Goal: Task Accomplishment & Management: Use online tool/utility

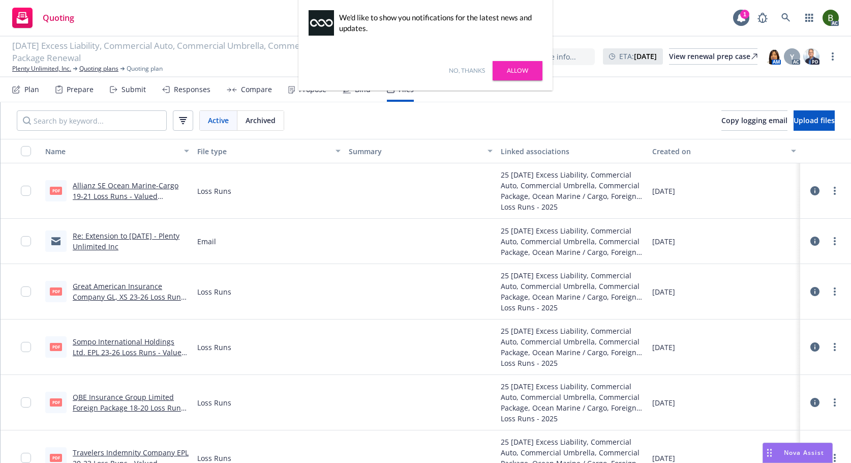
click at [457, 70] on link "No, thanks" at bounding box center [467, 70] width 36 height 9
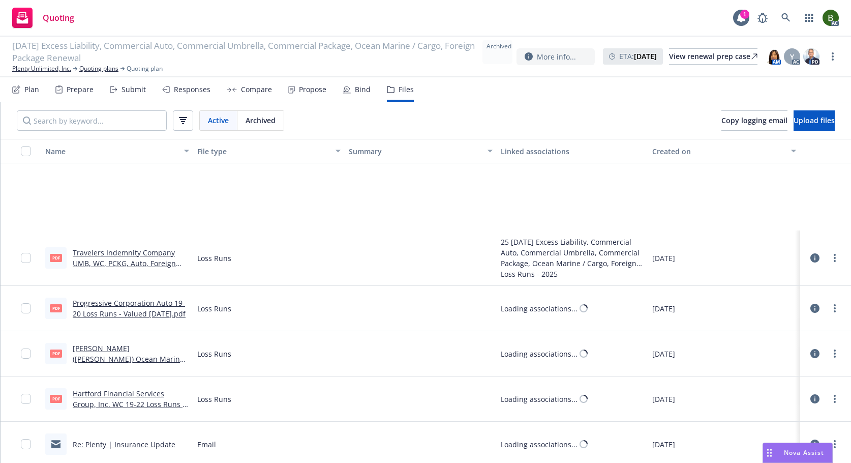
scroll to position [763, 0]
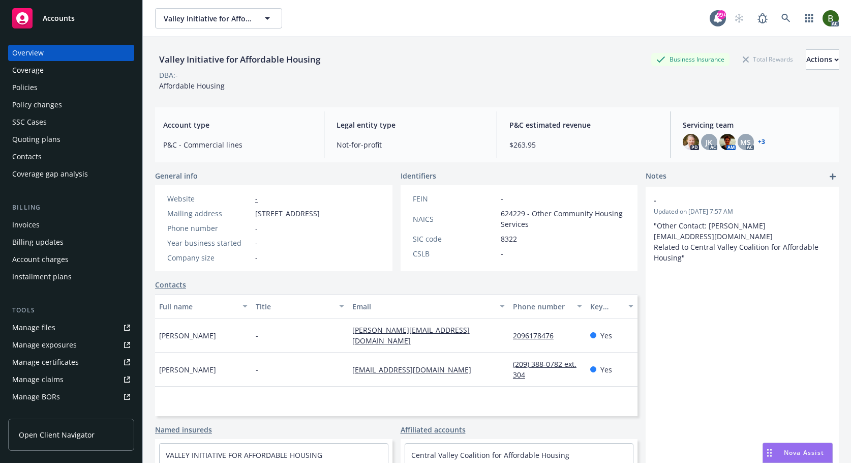
drag, startPoint x: 28, startPoint y: 90, endPoint x: 53, endPoint y: 87, distance: 25.6
click at [28, 90] on div "Policies" at bounding box center [24, 87] width 25 height 16
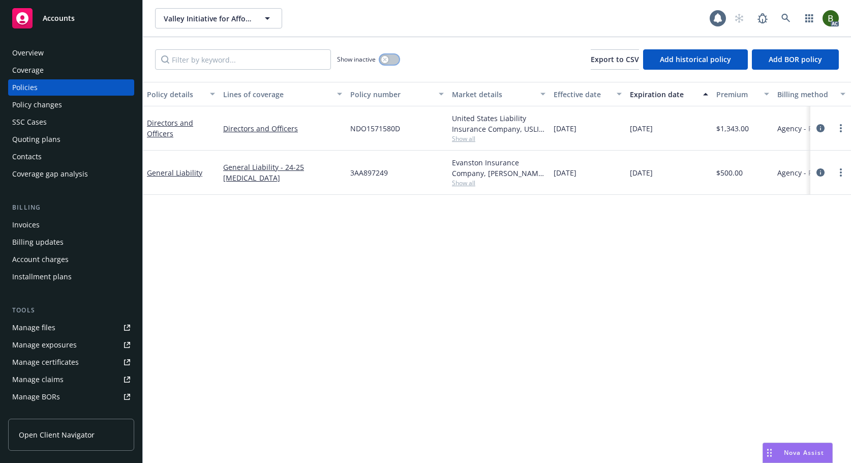
click at [387, 55] on button "button" at bounding box center [389, 59] width 19 height 10
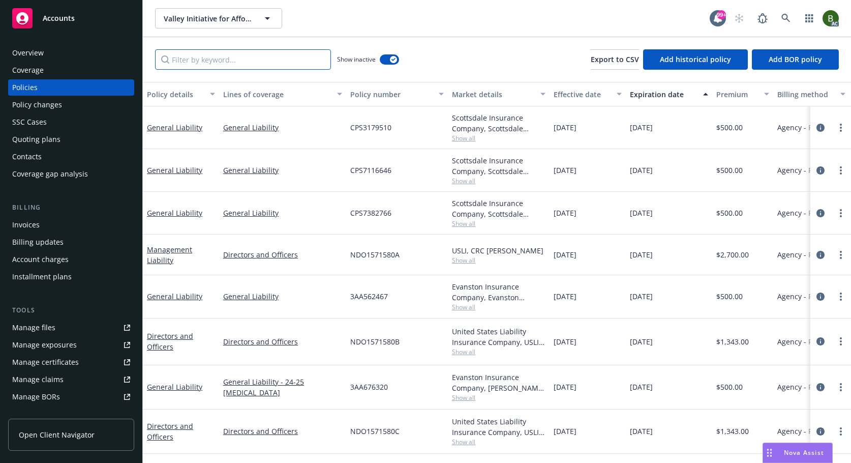
click at [212, 66] on input "Filter by keyword..." at bounding box center [243, 59] width 176 height 20
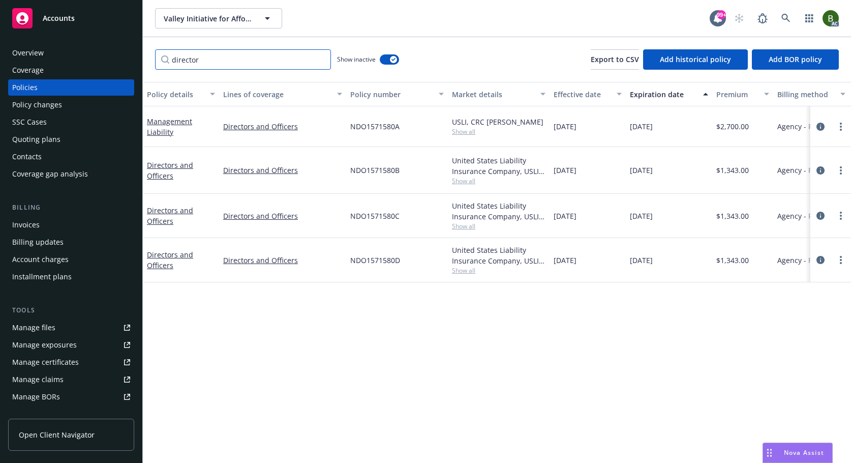
type input "director"
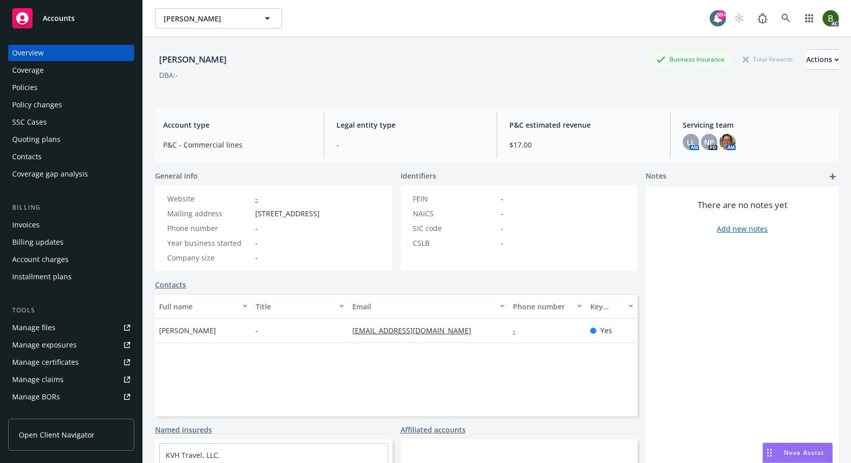
drag, startPoint x: 23, startPoint y: 86, endPoint x: 37, endPoint y: 60, distance: 29.8
click at [23, 86] on div "Policies" at bounding box center [24, 87] width 25 height 16
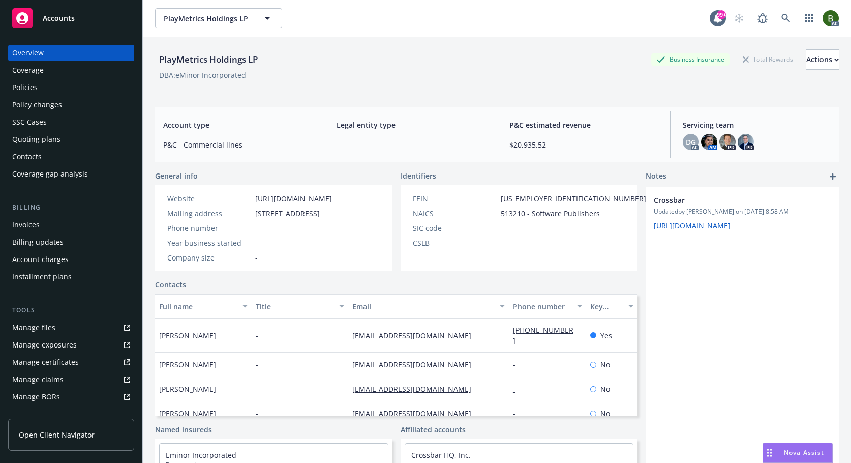
drag, startPoint x: 35, startPoint y: 85, endPoint x: 57, endPoint y: 57, distance: 35.1
click at [35, 85] on div "Policies" at bounding box center [24, 87] width 25 height 16
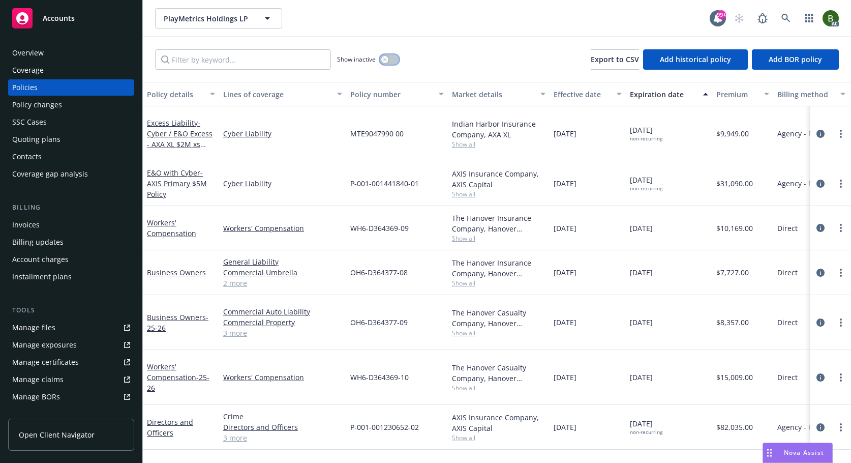
click at [383, 58] on div "button" at bounding box center [384, 59] width 7 height 7
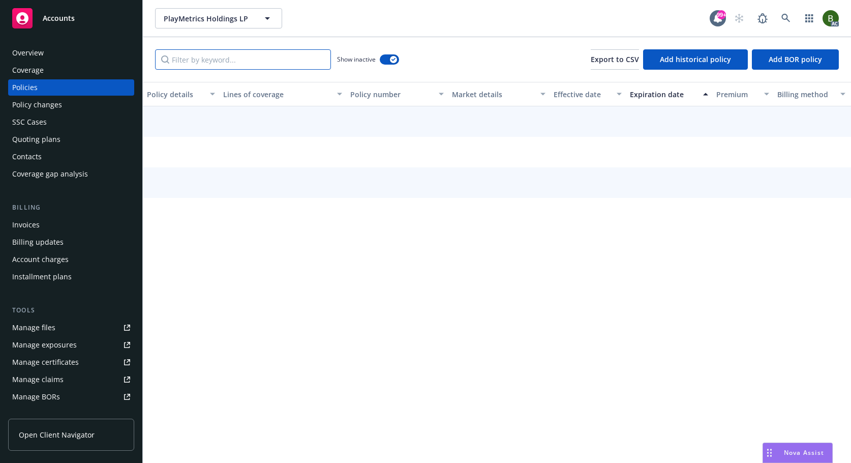
click at [302, 60] on input "Filter by keyword..." at bounding box center [243, 59] width 176 height 20
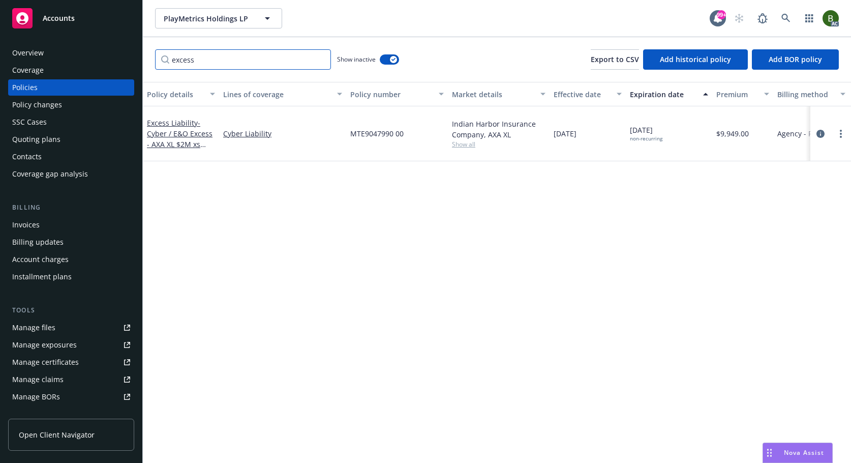
type input "excess"
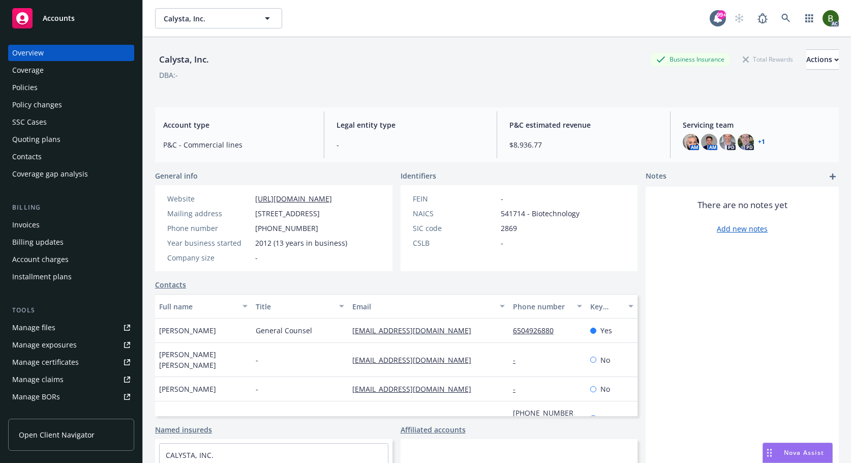
click at [30, 85] on div "Policies" at bounding box center [24, 87] width 25 height 16
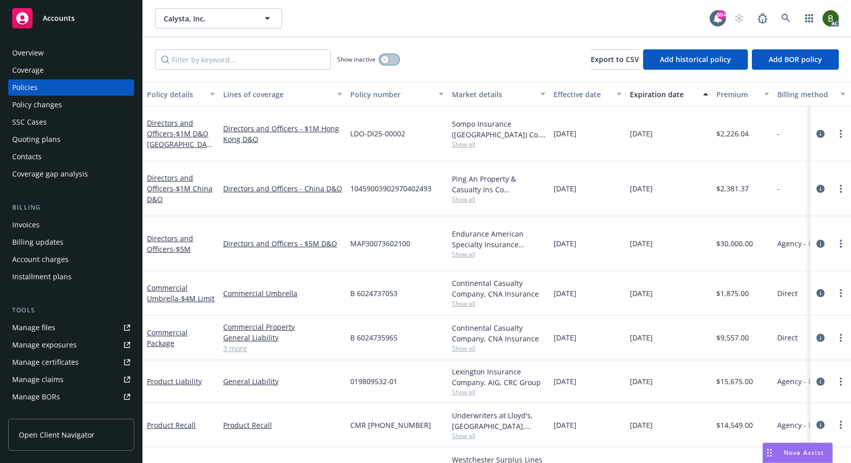
click at [388, 63] on button "button" at bounding box center [389, 59] width 19 height 10
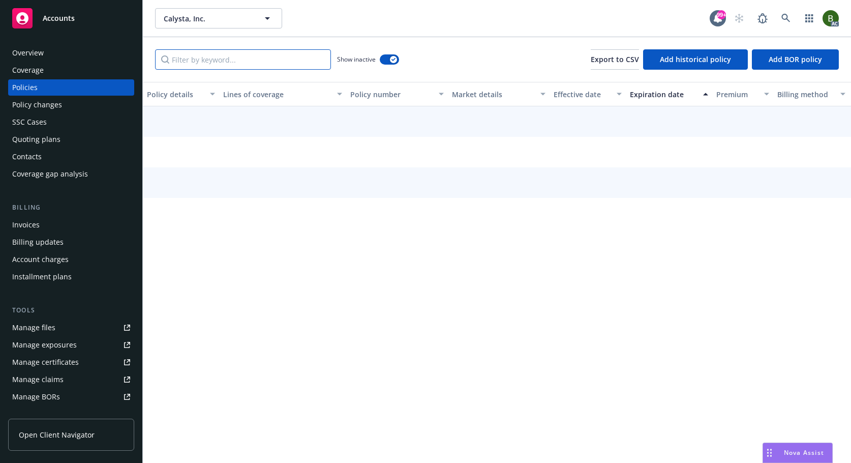
click at [287, 63] on input "Filter by keyword..." at bounding box center [243, 59] width 176 height 20
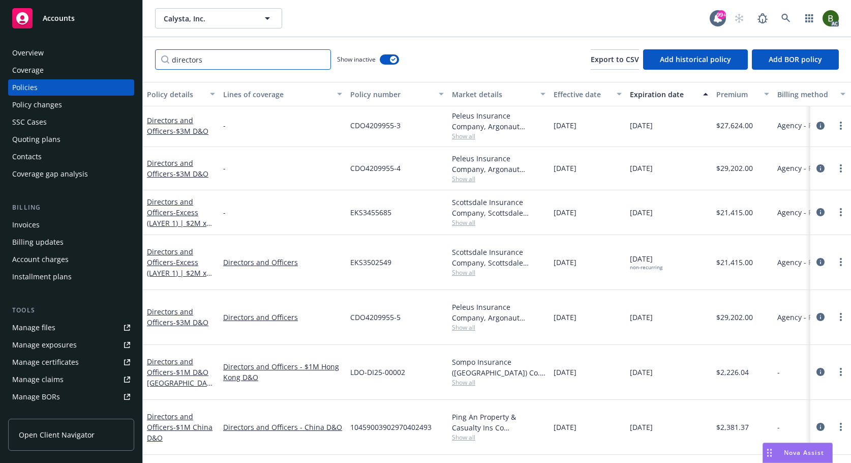
scroll to position [67, 0]
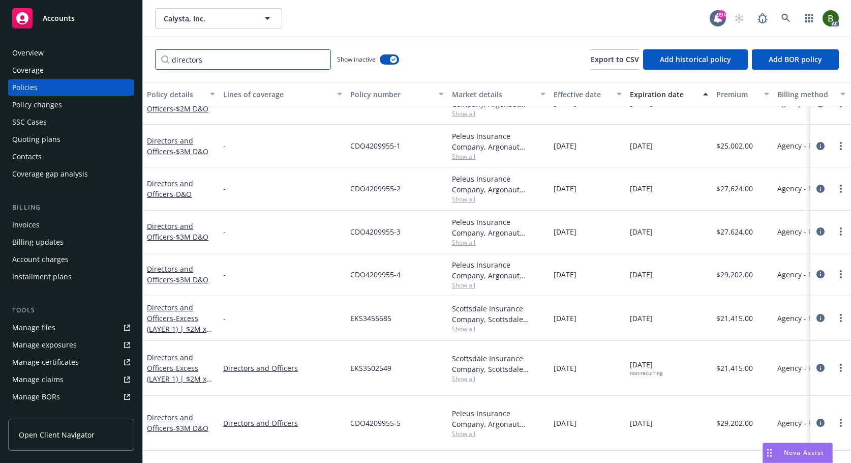
type input "directors"
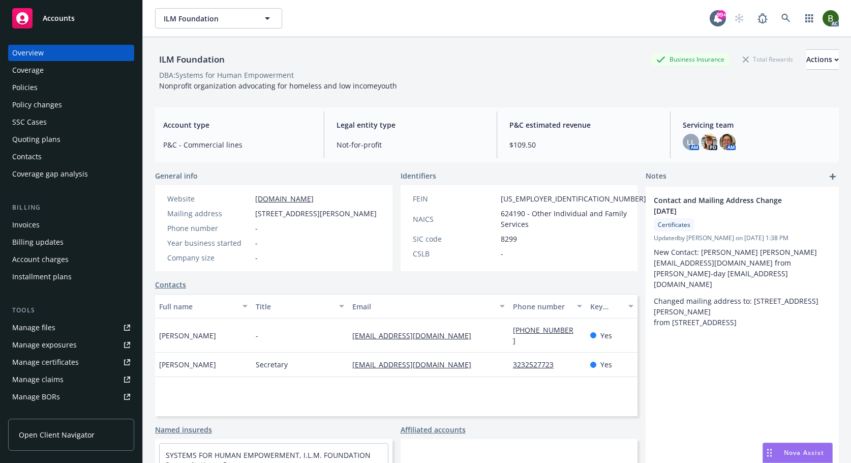
click at [38, 73] on div "Coverage" at bounding box center [28, 70] width 32 height 16
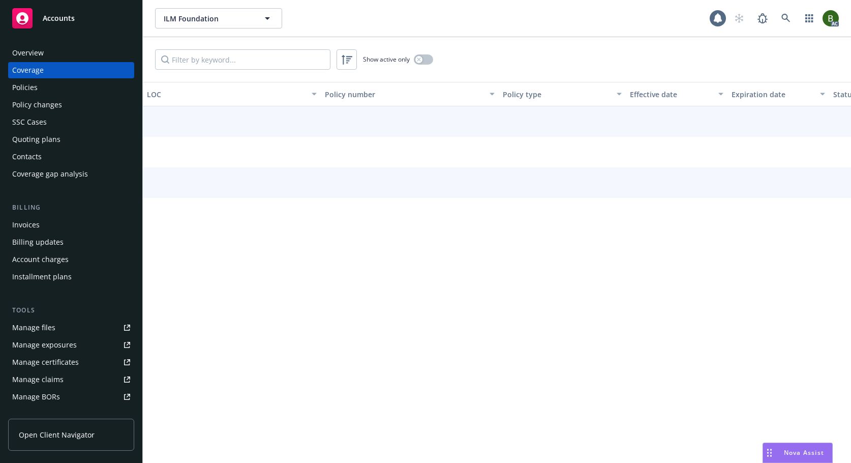
click at [34, 86] on div "Policies" at bounding box center [24, 87] width 25 height 16
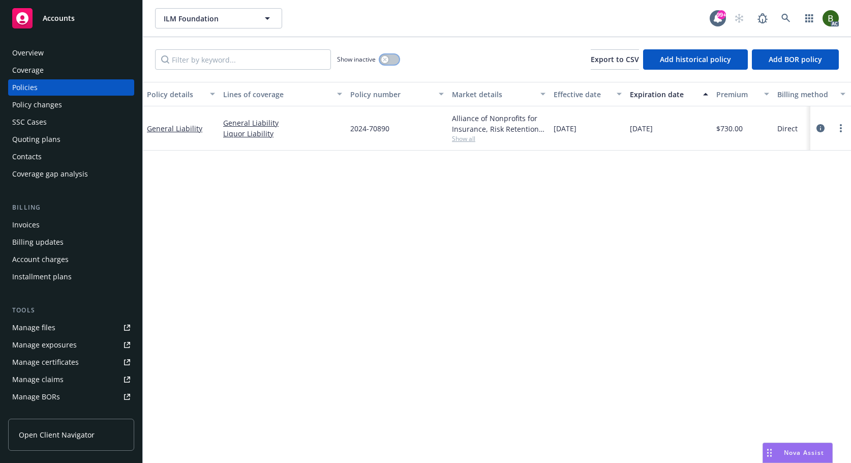
click at [392, 56] on button "button" at bounding box center [389, 59] width 19 height 10
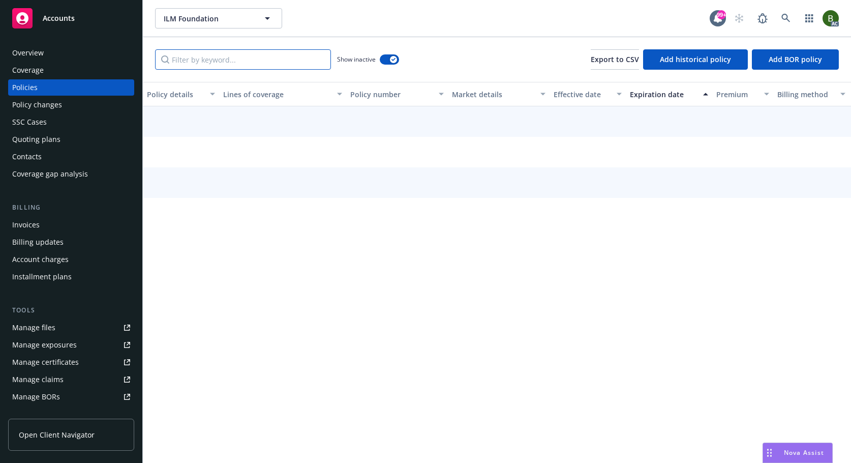
click at [254, 55] on input "Filter by keyword..." at bounding box center [243, 59] width 176 height 20
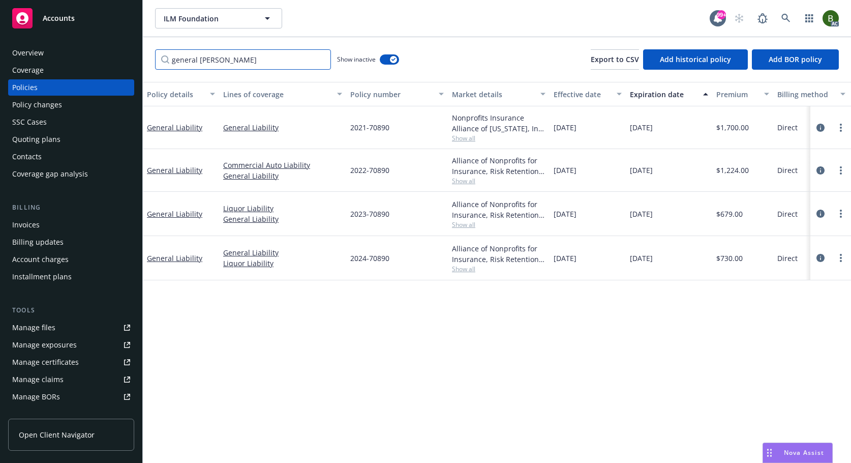
type input "general lia"
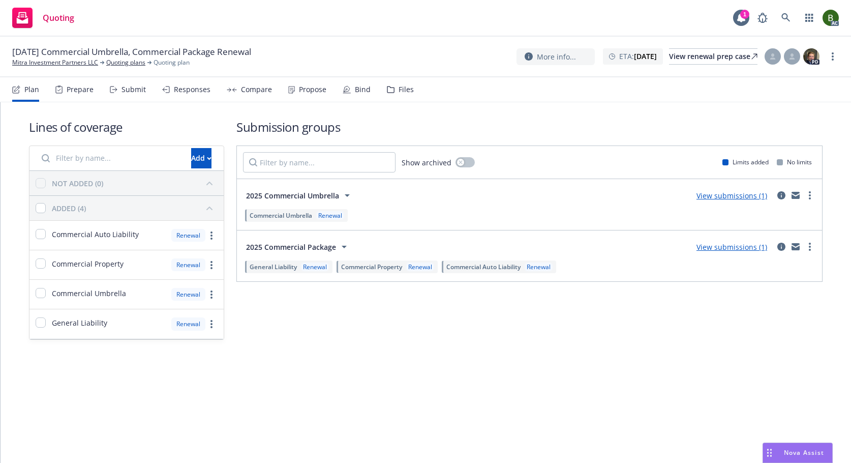
click at [389, 92] on icon at bounding box center [391, 89] width 8 height 7
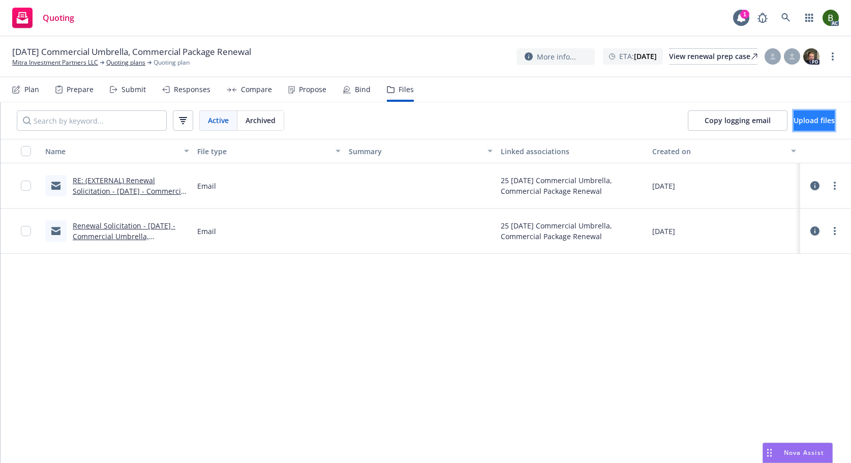
click at [794, 127] on button "Upload files" at bounding box center [814, 120] width 41 height 20
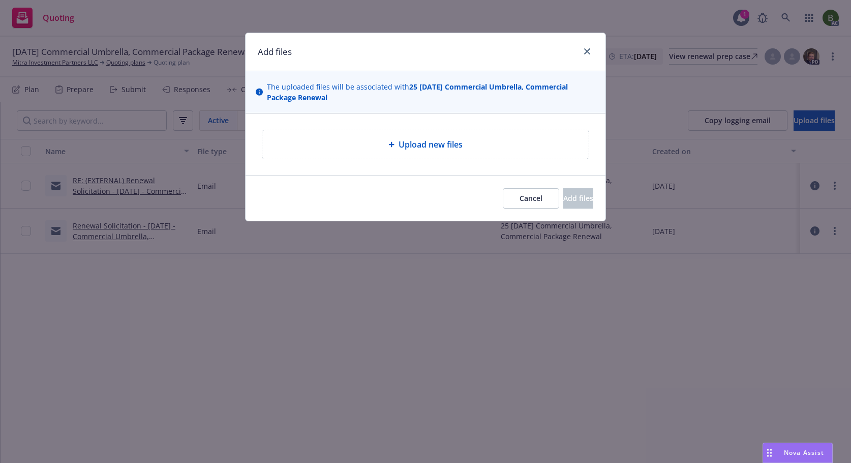
click at [454, 148] on span "Upload new files" at bounding box center [431, 144] width 64 height 12
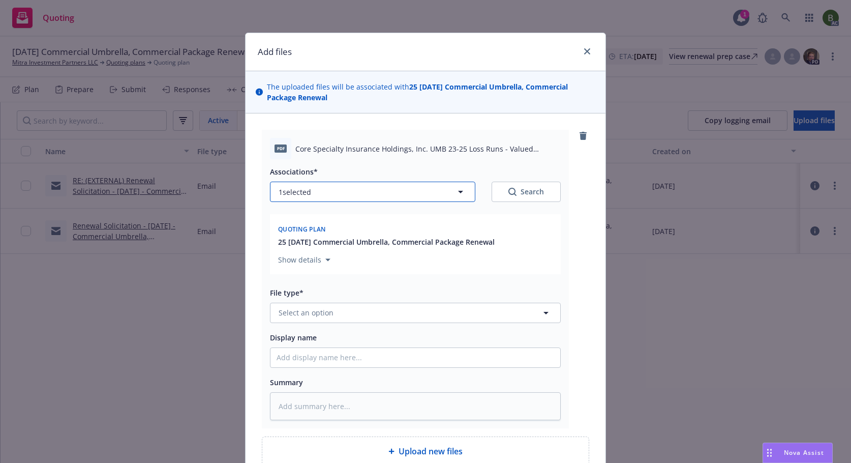
click at [424, 194] on button "1 selected" at bounding box center [372, 192] width 205 height 20
type textarea "x"
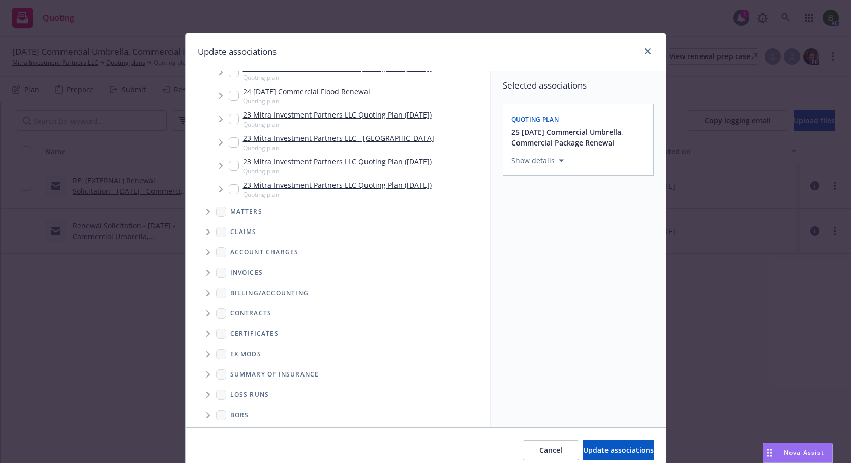
scroll to position [344, 0]
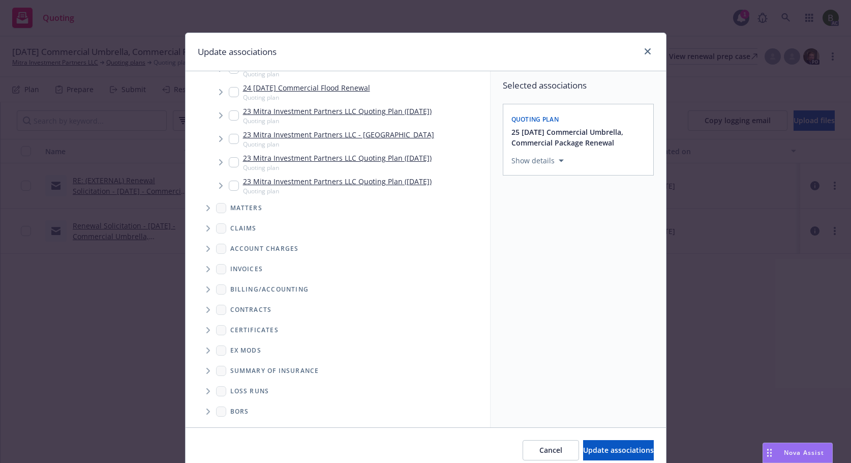
click at [202, 391] on span "Folder Tree Example" at bounding box center [208, 391] width 16 height 16
click at [247, 424] on link "2025" at bounding box center [255, 427] width 16 height 11
checkbox input "true"
click at [602, 445] on button "Update associations" at bounding box center [618, 450] width 71 height 20
type textarea "x"
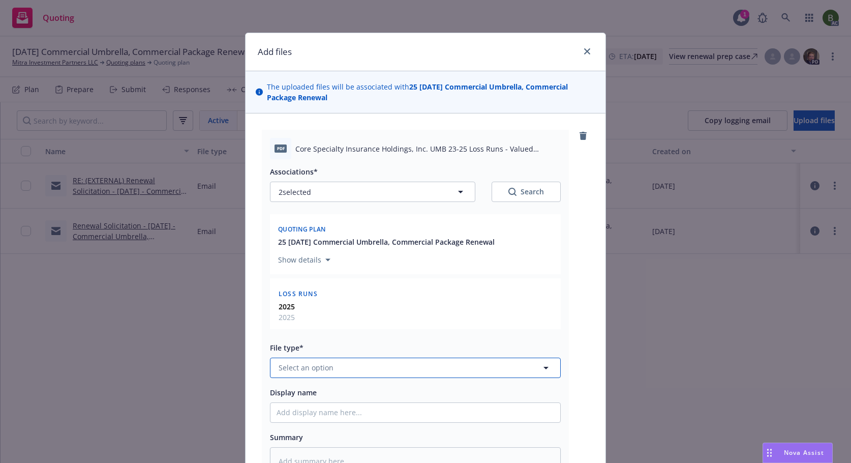
click at [460, 369] on button "Select an option" at bounding box center [415, 368] width 291 height 20
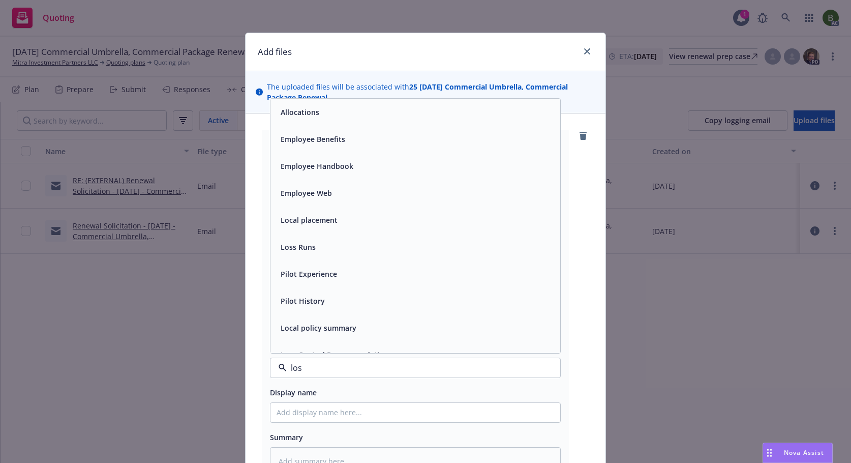
type input "loss"
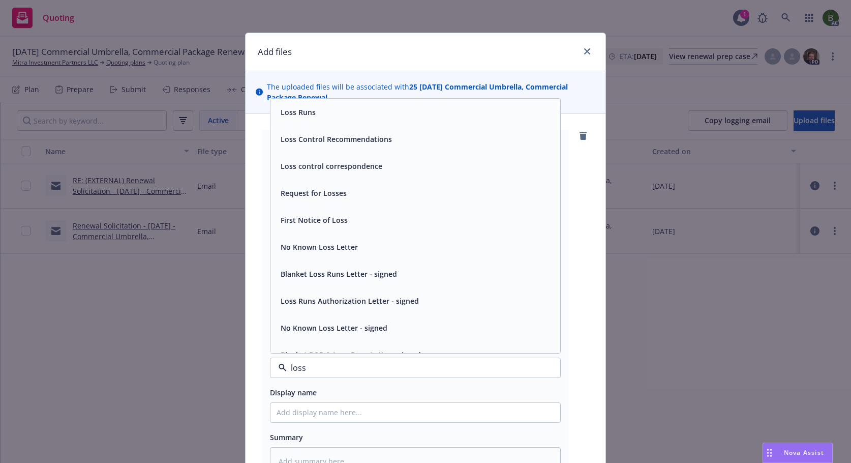
click at [330, 114] on div "Loss Runs" at bounding box center [416, 112] width 278 height 15
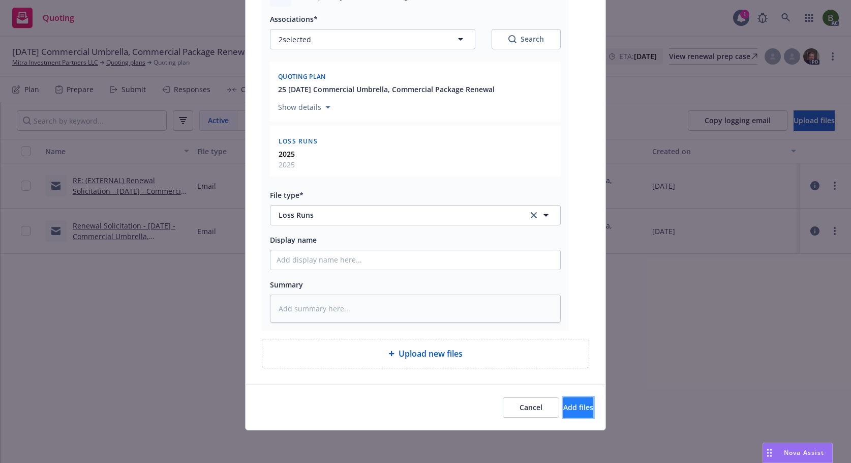
click at [564, 412] on span "Add files" at bounding box center [579, 407] width 30 height 10
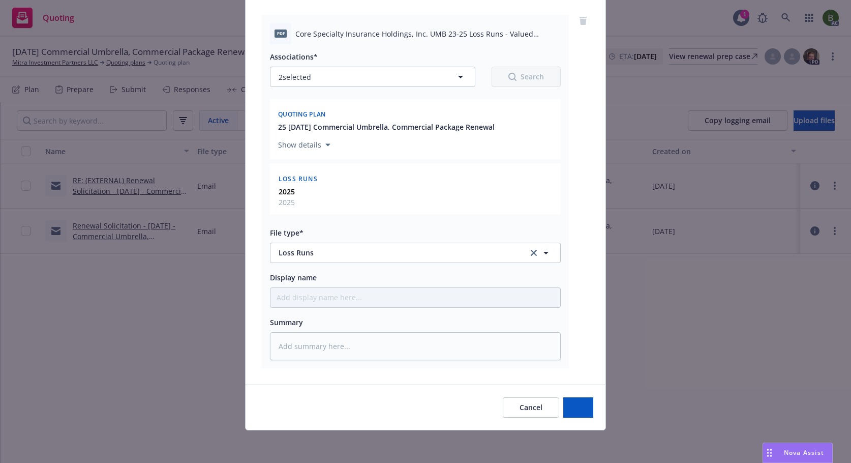
scroll to position [115, 0]
type textarea "x"
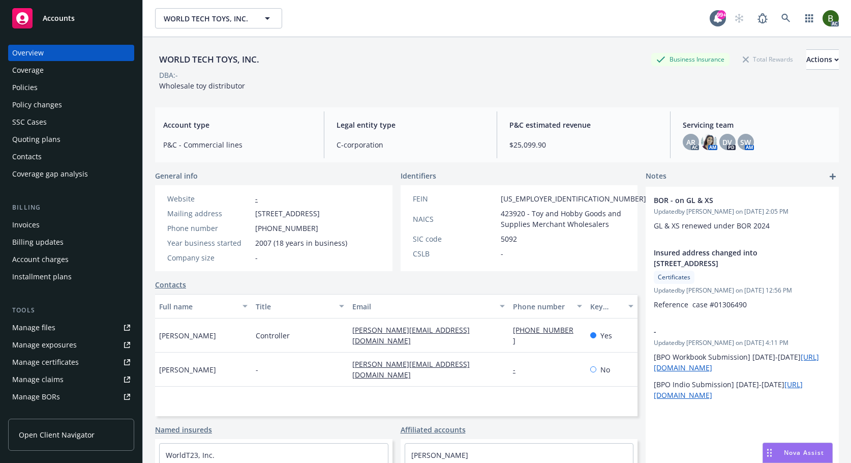
click at [61, 332] on link "Manage files" at bounding box center [71, 327] width 126 height 16
